Goal: Information Seeking & Learning: Learn about a topic

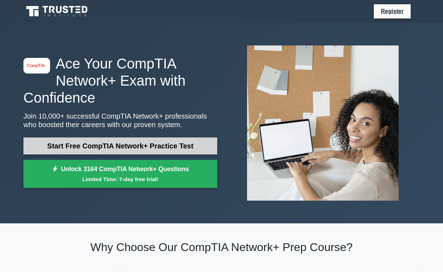
click at [99, 145] on link "Start Free CompTIA Network+ Practice Test" at bounding box center [120, 145] width 194 height 17
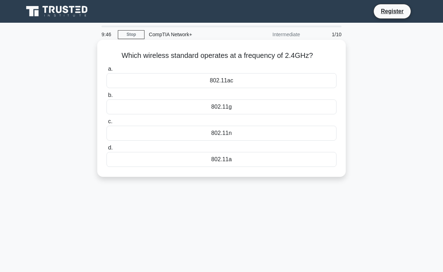
click at [214, 160] on div "802.11a" at bounding box center [221, 159] width 230 height 15
click at [106, 150] on input "d. 802.11a" at bounding box center [106, 147] width 0 height 5
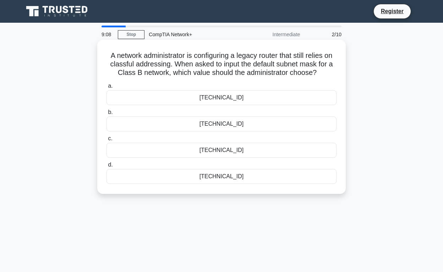
click at [231, 98] on div "255.240.0.0" at bounding box center [221, 97] width 230 height 15
click at [106, 88] on input "a. 255.240.0.0" at bounding box center [106, 86] width 0 height 5
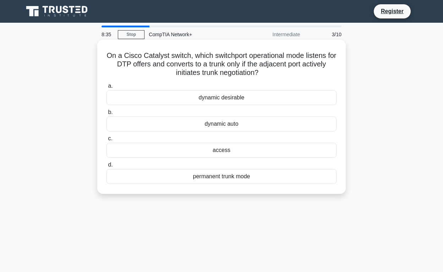
click at [236, 124] on div "dynamic auto" at bounding box center [221, 123] width 230 height 15
click at [106, 115] on input "b. dynamic auto" at bounding box center [106, 112] width 0 height 5
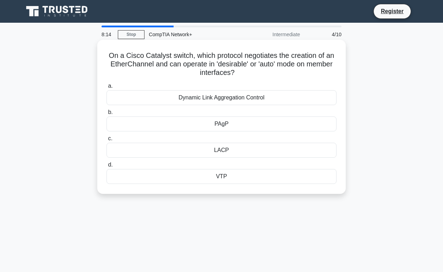
click at [211, 101] on div "Dynamic Link Aggregation Control" at bounding box center [221, 97] width 230 height 15
click at [106, 88] on input "a. Dynamic Link Aggregation Control" at bounding box center [106, 86] width 0 height 5
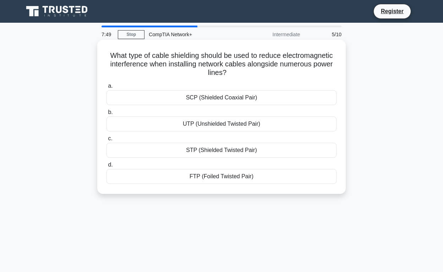
click at [233, 148] on div "STP (Shielded Twisted Pair)" at bounding box center [221, 150] width 230 height 15
click at [106, 141] on input "c. STP (Shielded Twisted Pair)" at bounding box center [106, 138] width 0 height 5
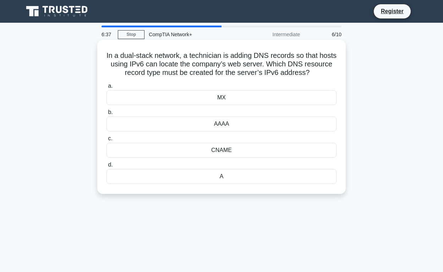
click at [229, 123] on div "AAAA" at bounding box center [221, 123] width 230 height 15
click at [106, 115] on input "b. AAAA" at bounding box center [106, 112] width 0 height 5
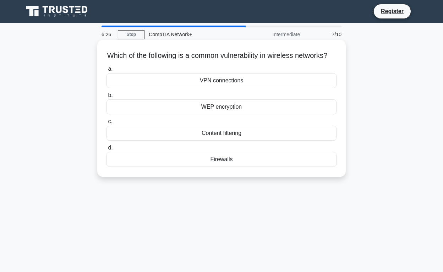
click at [214, 140] on div "Content filtering" at bounding box center [221, 133] width 230 height 15
click at [106, 124] on input "c. Content filtering" at bounding box center [106, 121] width 0 height 5
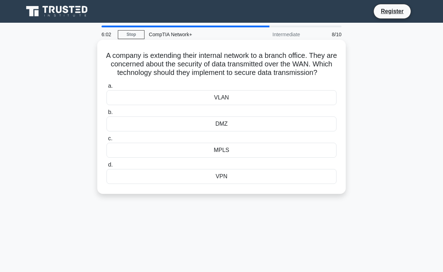
click at [239, 180] on div "VPN" at bounding box center [221, 176] width 230 height 15
click at [106, 167] on input "d. VPN" at bounding box center [106, 164] width 0 height 5
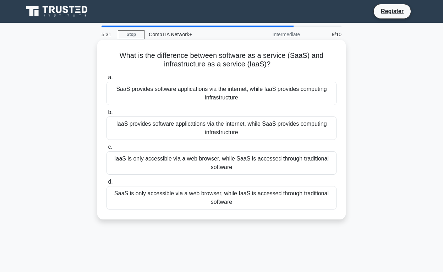
click at [196, 96] on div "SaaS provides software applications via the internet, while IaaS provides compu…" at bounding box center [221, 93] width 230 height 23
click at [106, 80] on input "a. SaaS provides software applications via the internet, while IaaS provides co…" at bounding box center [106, 77] width 0 height 5
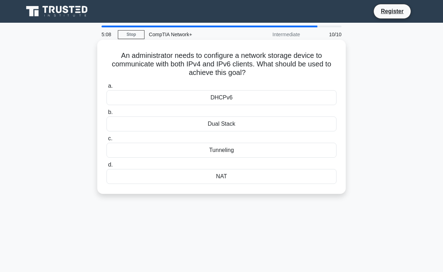
click at [226, 97] on div "DHCPv6" at bounding box center [221, 97] width 230 height 15
click at [106, 88] on input "a. DHCPv6" at bounding box center [106, 86] width 0 height 5
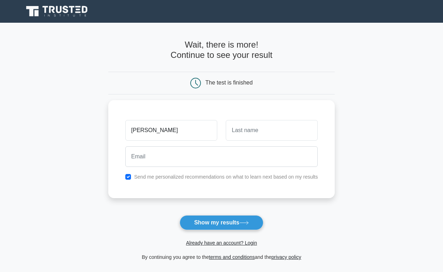
type input "Andrei"
type input "GH"
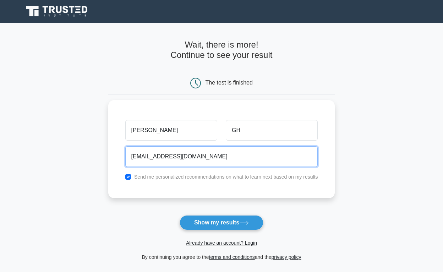
type input "gheorghe.andrei1412@gmail.com"
click at [221, 222] on button "Show my results" at bounding box center [221, 222] width 84 height 15
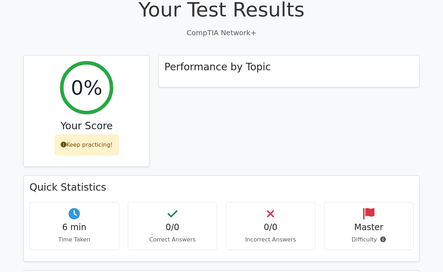
scroll to position [235, 0]
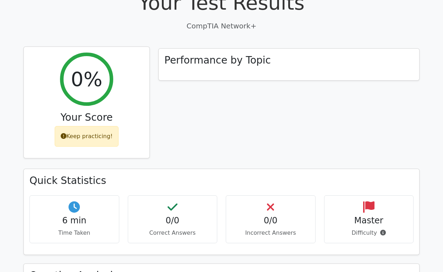
click at [87, 126] on div "Keep practicing!" at bounding box center [87, 136] width 64 height 21
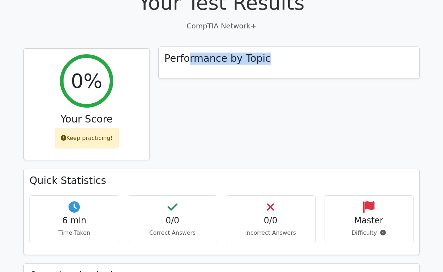
click at [188, 48] on div "Performance by Topic" at bounding box center [289, 63] width 260 height 32
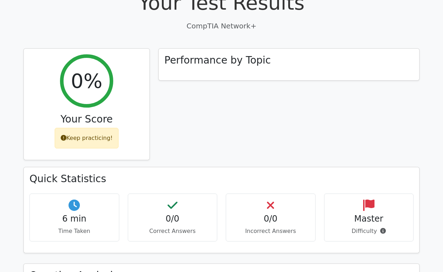
click at [212, 199] on div "0/0 Correct Answers" at bounding box center [173, 217] width 90 height 48
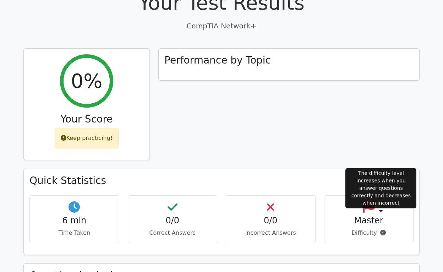
click at [379, 212] on body "Go Premium Andrei" at bounding box center [221, 212] width 443 height 894
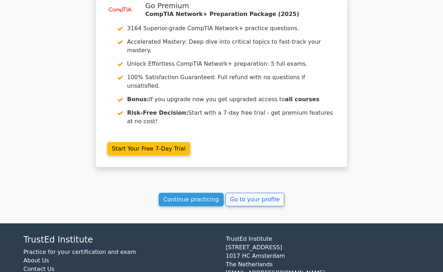
scroll to position [586, 0]
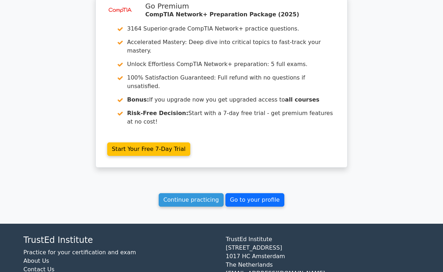
click at [244, 193] on link "Go to your profile" at bounding box center [254, 199] width 59 height 13
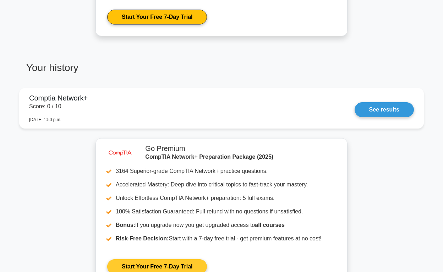
scroll to position [431, 0]
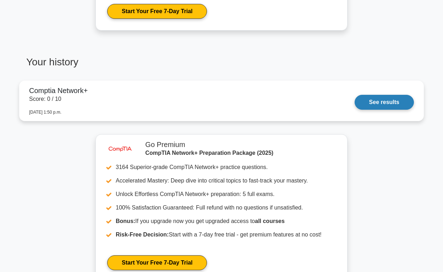
click at [363, 106] on link "See results" at bounding box center [383, 102] width 59 height 15
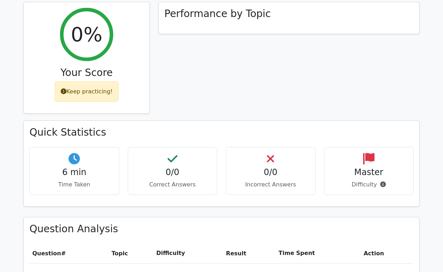
scroll to position [282, 0]
click at [276, 147] on div "0/0 Incorrect Answers" at bounding box center [271, 171] width 90 height 48
